Goal: Information Seeking & Learning: Check status

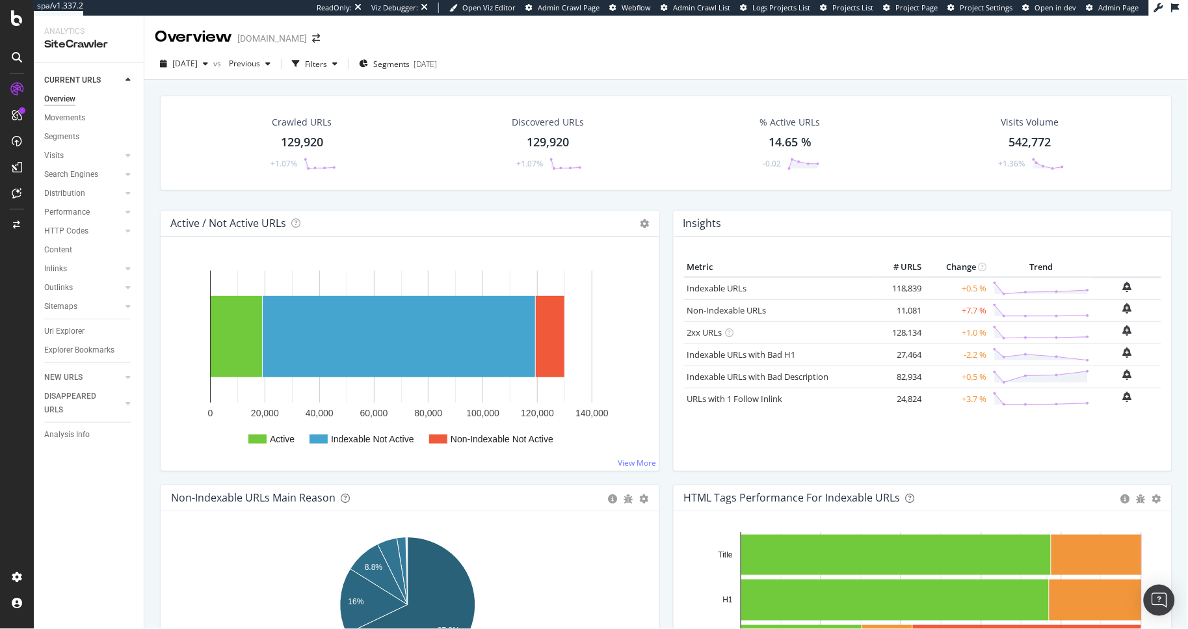
click at [20, 55] on icon at bounding box center [17, 57] width 10 height 10
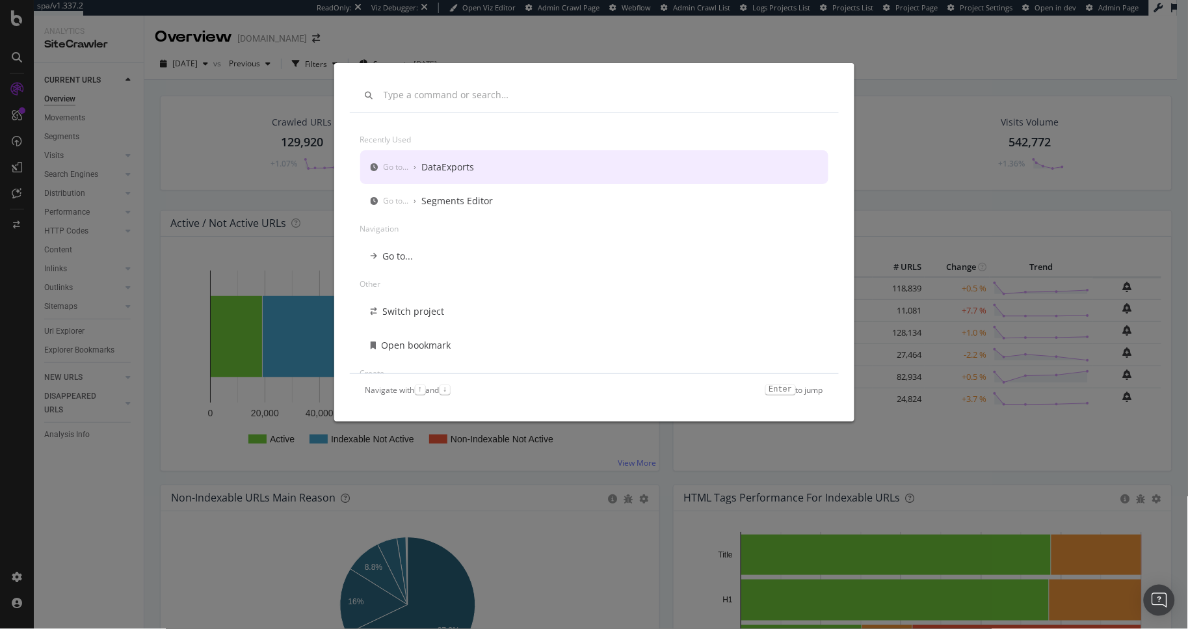
click at [84, 115] on div "Recently used Go to... › DataExports Go to... › Segments Editor Navigation Go t…" at bounding box center [594, 314] width 1188 height 629
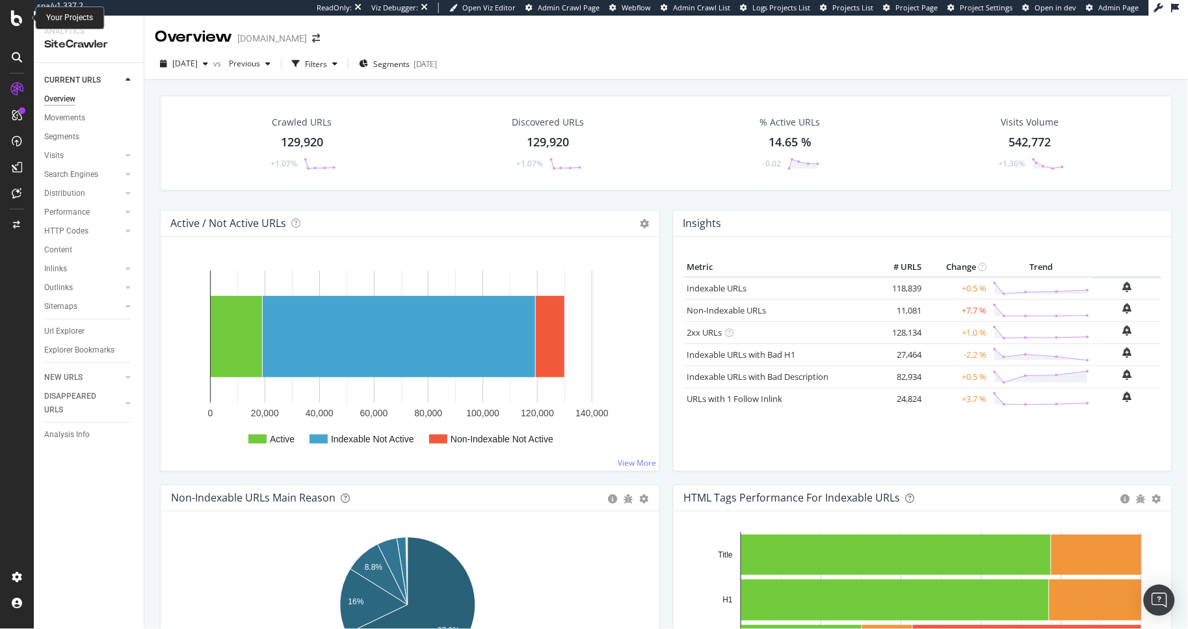
click at [15, 18] on icon at bounding box center [17, 18] width 12 height 16
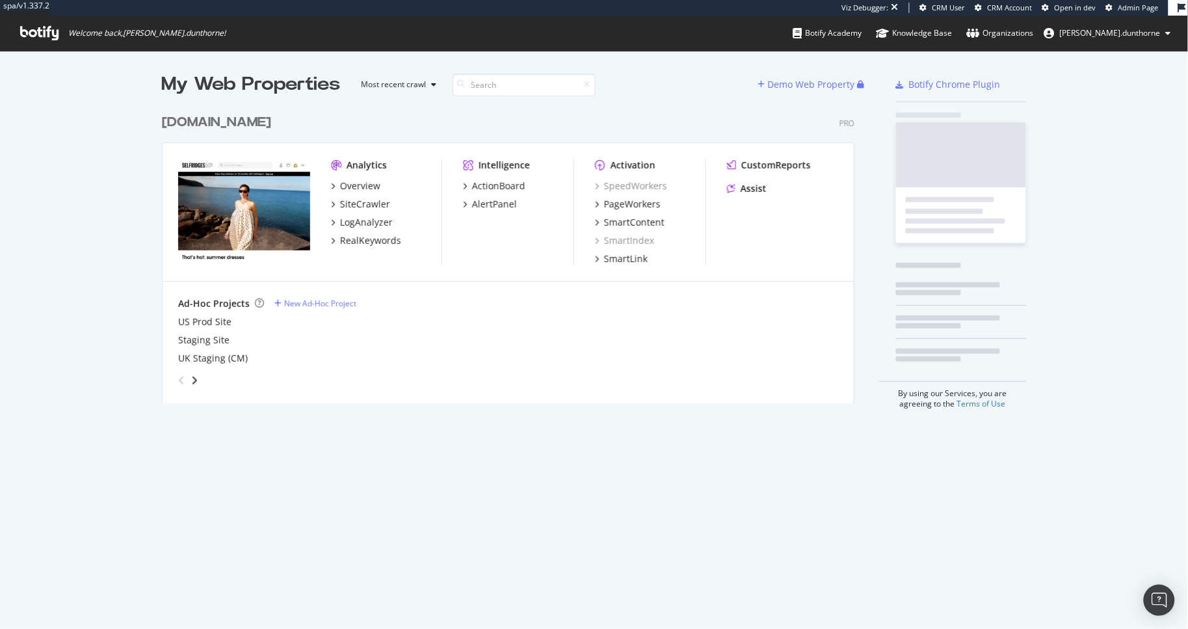
scroll to position [295, 692]
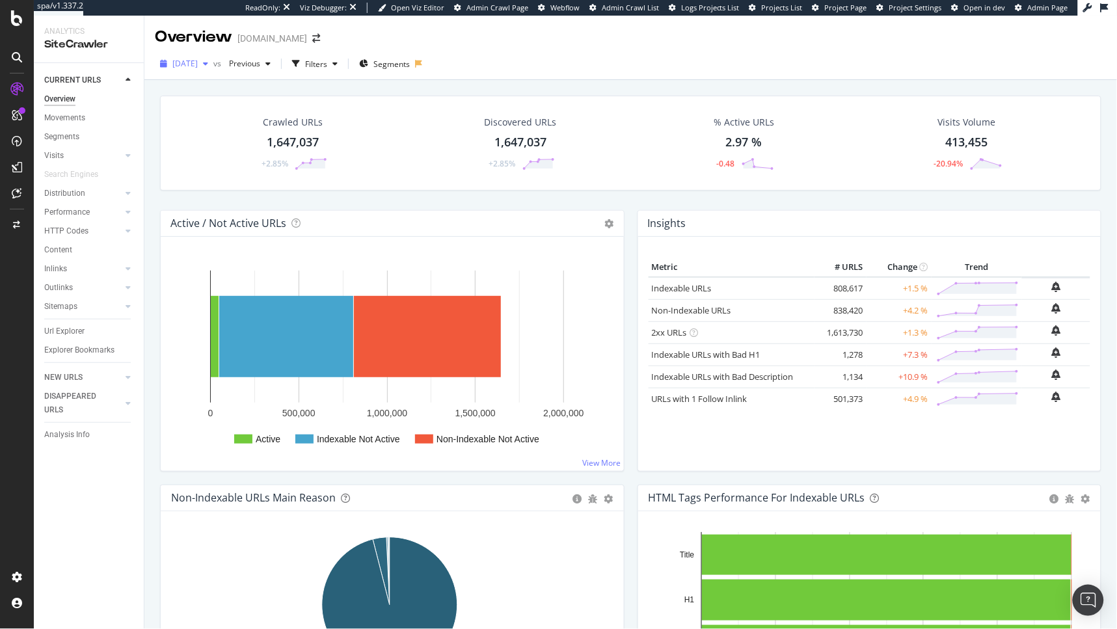
click at [194, 66] on span "2024 May. 31st" at bounding box center [184, 63] width 25 height 11
click at [228, 113] on div "[DATE]" at bounding box center [209, 111] width 70 height 12
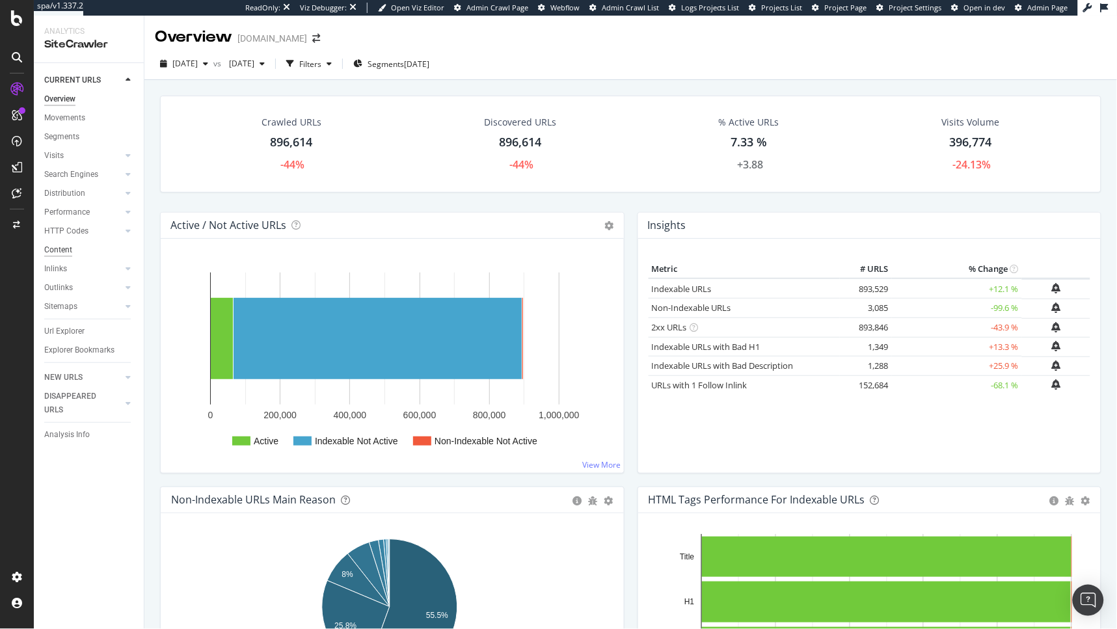
click at [55, 248] on div "Content" at bounding box center [58, 250] width 28 height 14
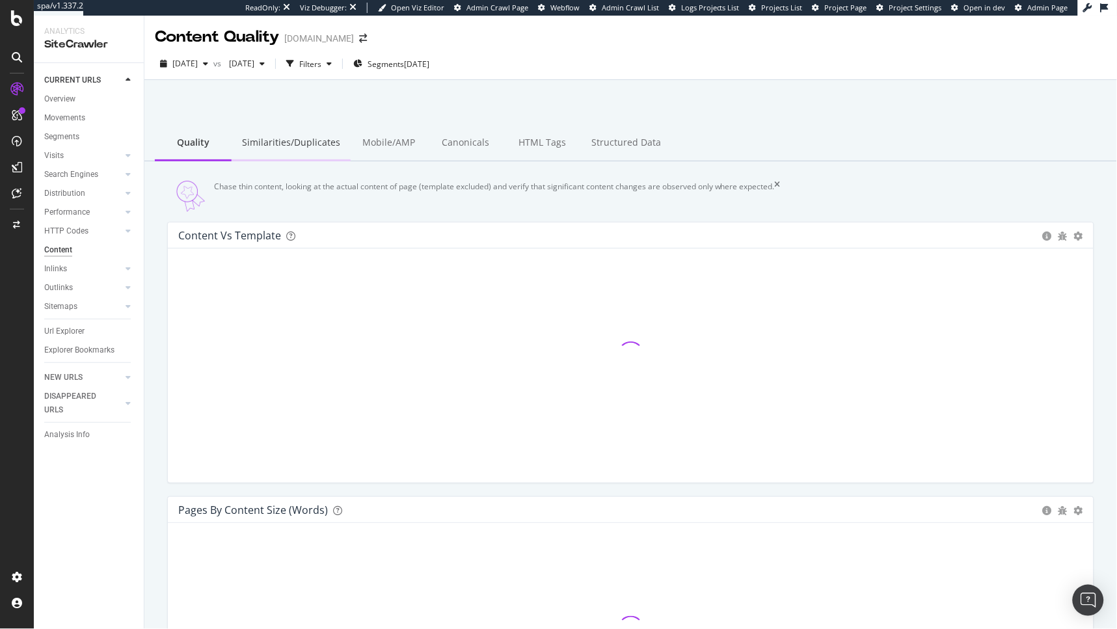
click at [313, 147] on div "Similarities/Duplicates" at bounding box center [291, 144] width 119 height 36
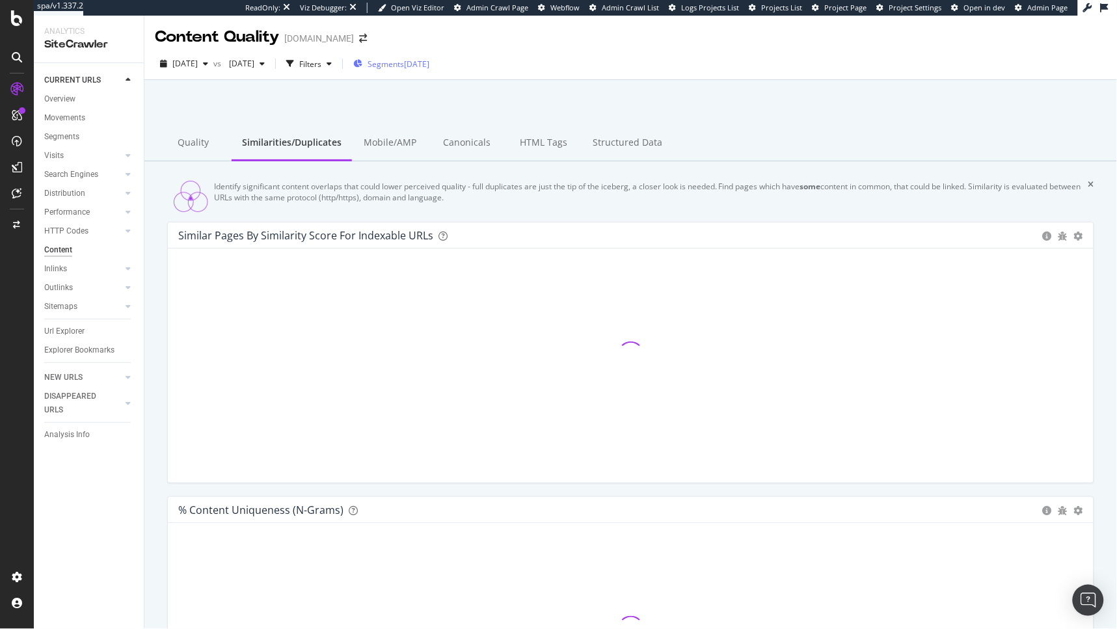
click at [404, 59] on span "Segments" at bounding box center [385, 64] width 36 height 11
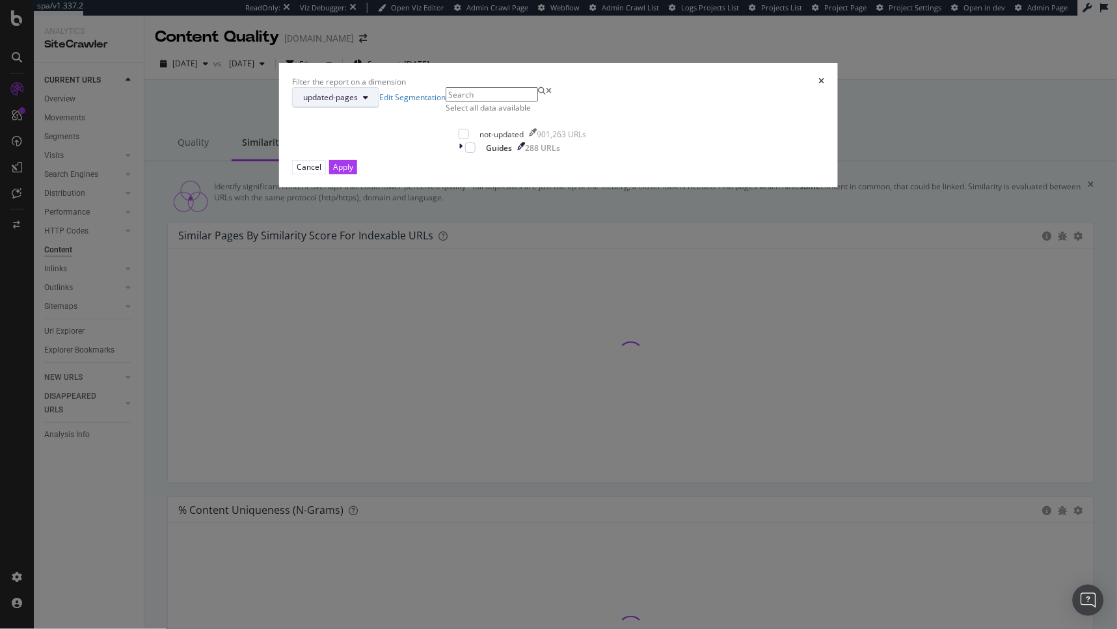
click at [379, 108] on button "updated-pages" at bounding box center [335, 97] width 87 height 21
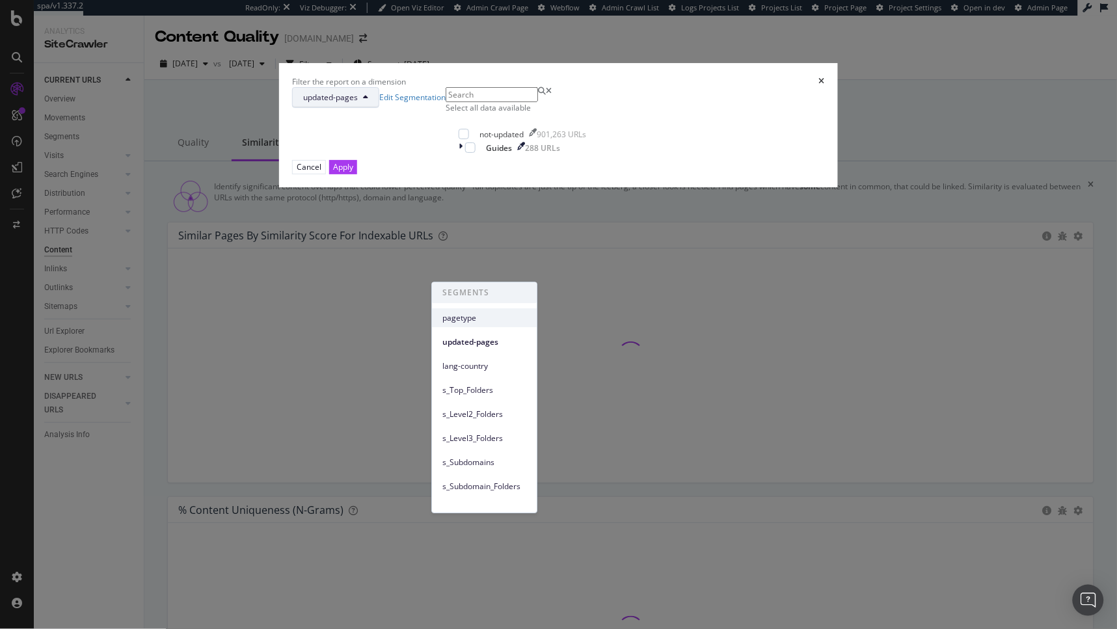
click at [479, 317] on span "pagetype" at bounding box center [484, 318] width 84 height 12
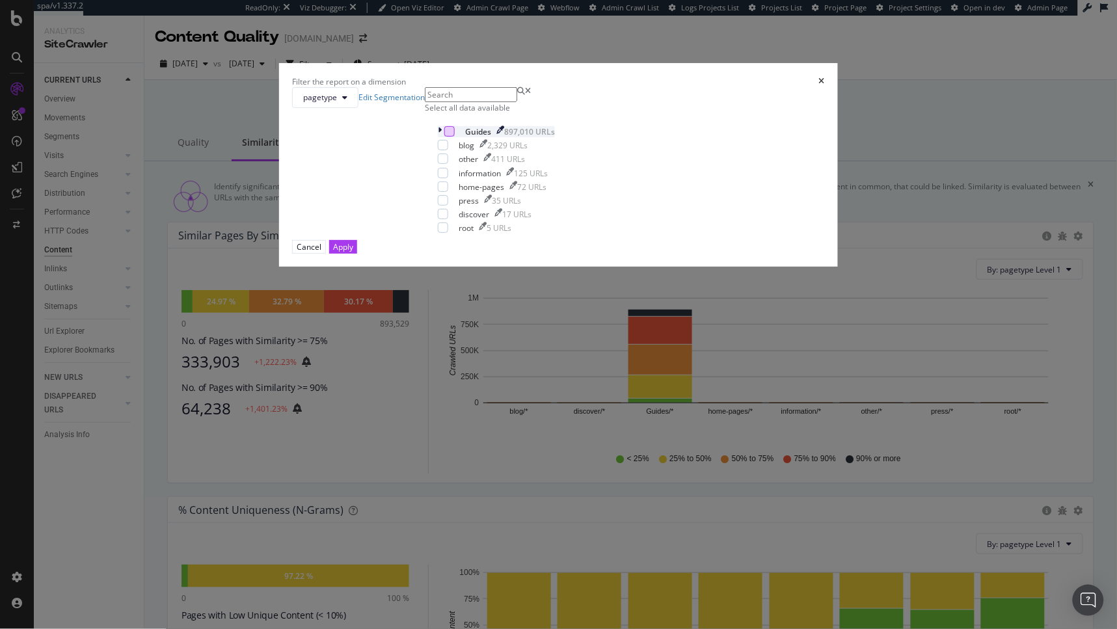
click at [444, 137] on div "modal" at bounding box center [449, 131] width 10 height 10
click at [438, 137] on icon "modal" at bounding box center [440, 131] width 4 height 11
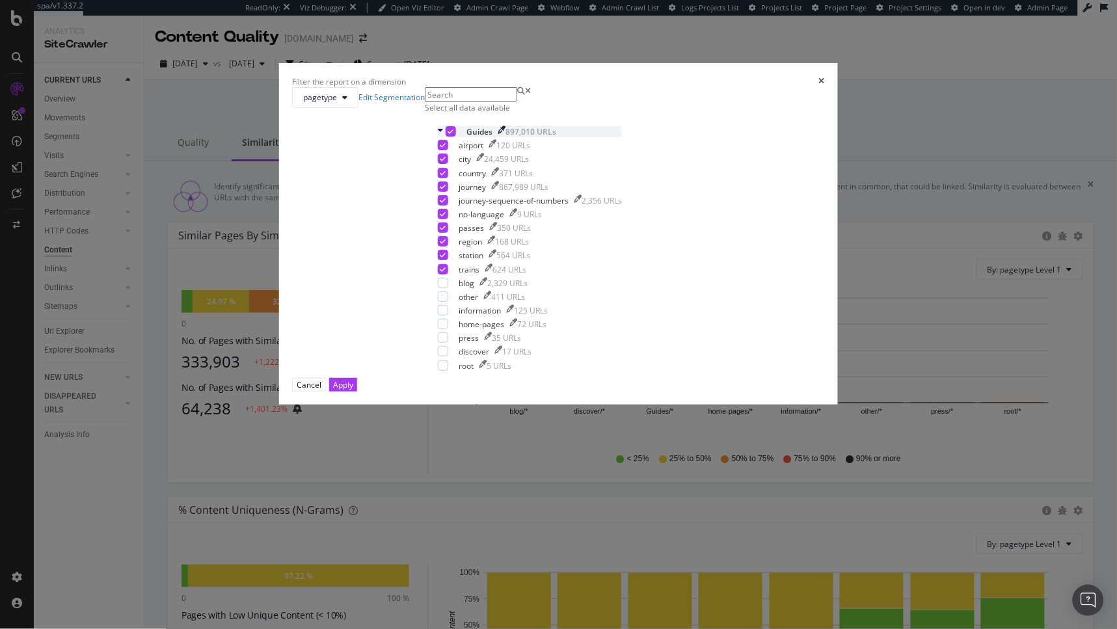
click at [445, 137] on div "modal" at bounding box center [450, 131] width 10 height 10
click at [448, 192] on div "modal" at bounding box center [443, 186] width 10 height 10
click at [353, 390] on div "Apply" at bounding box center [343, 384] width 20 height 11
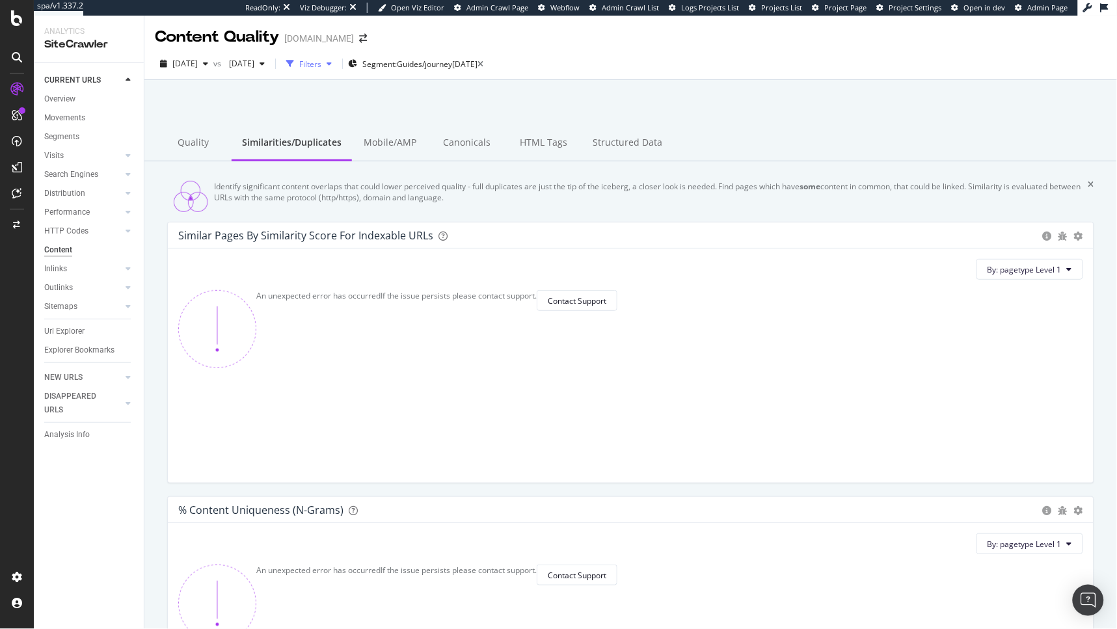
click at [321, 66] on div "Filters" at bounding box center [310, 64] width 22 height 11
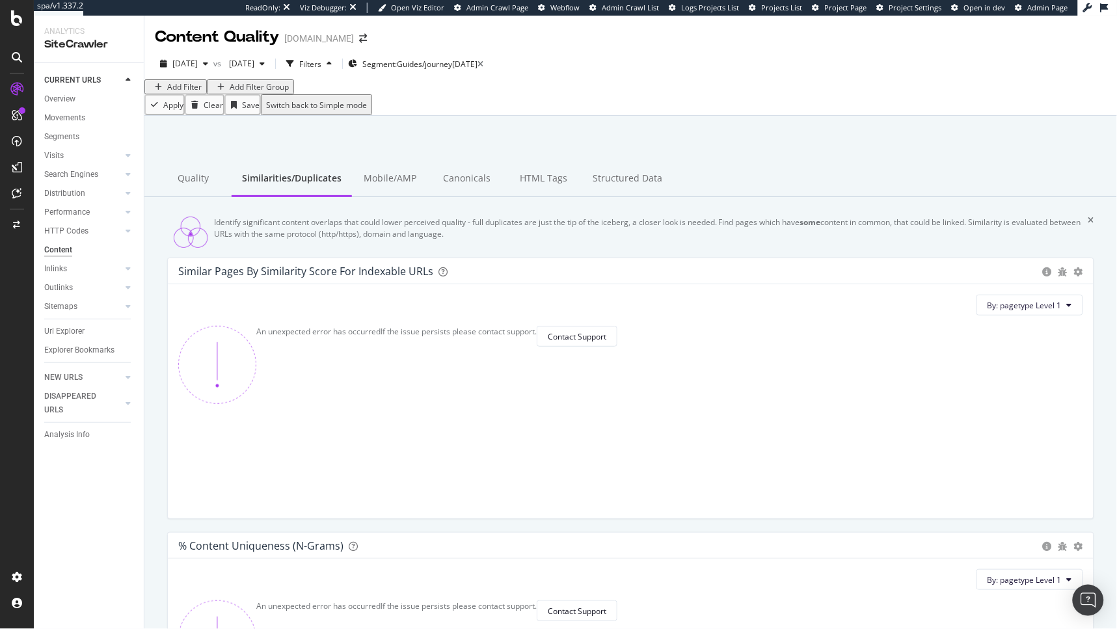
click at [183, 92] on div "Add Filter" at bounding box center [184, 86] width 34 height 11
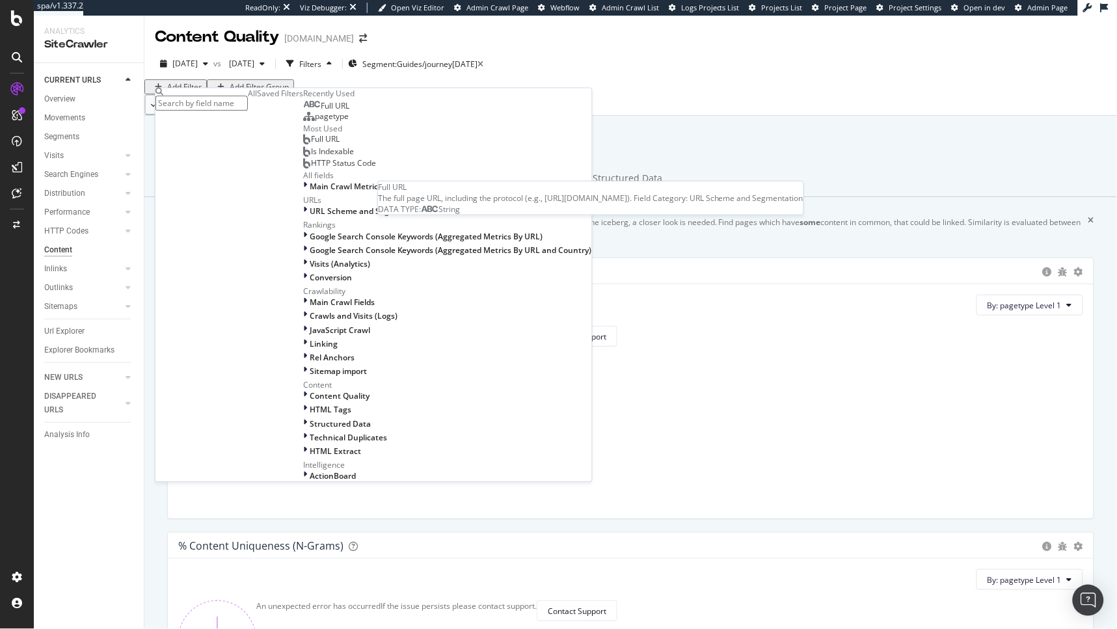
click at [303, 112] on div "Full URL" at bounding box center [326, 106] width 46 height 10
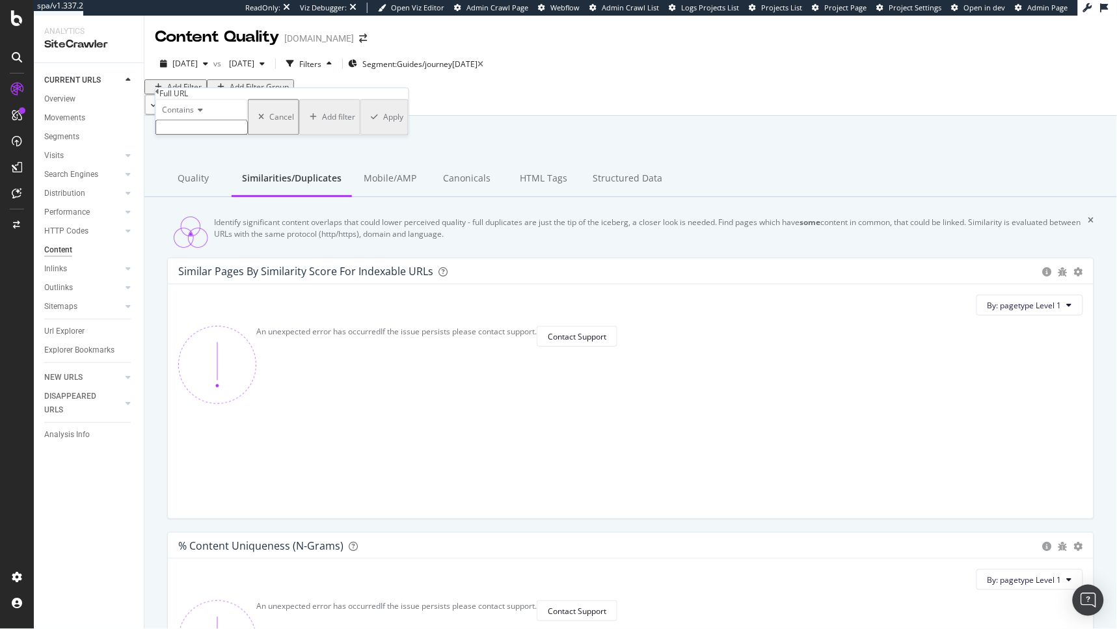
click at [203, 135] on input "text" at bounding box center [201, 127] width 92 height 15
type input "en-us"
click at [383, 127] on div "Apply" at bounding box center [393, 121] width 20 height 11
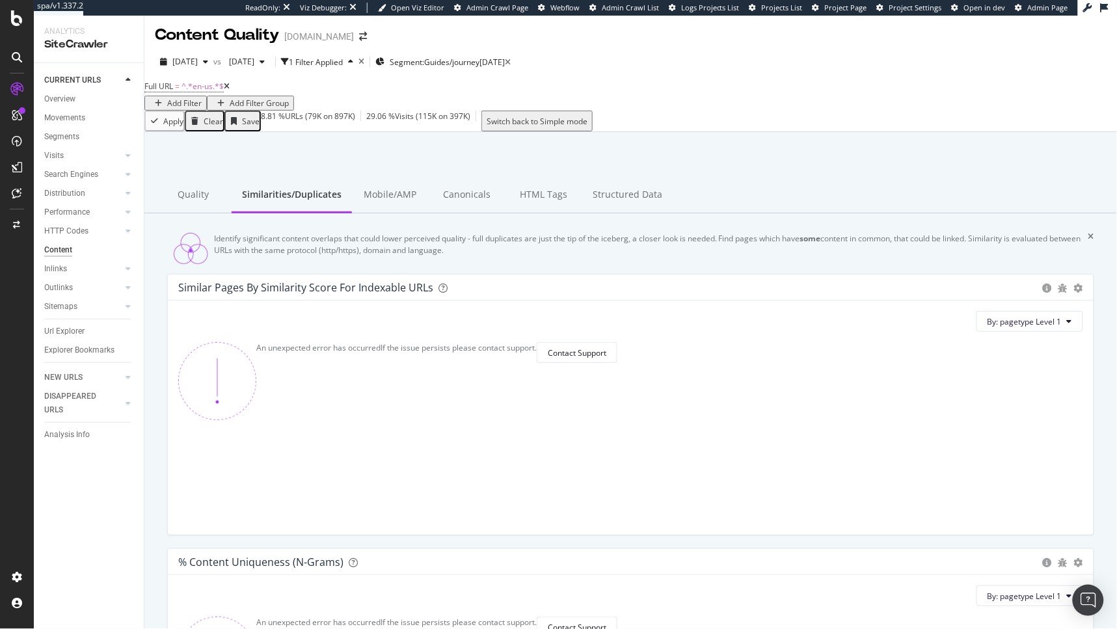
scroll to position [3, 0]
